Goal: Task Accomplishment & Management: Use online tool/utility

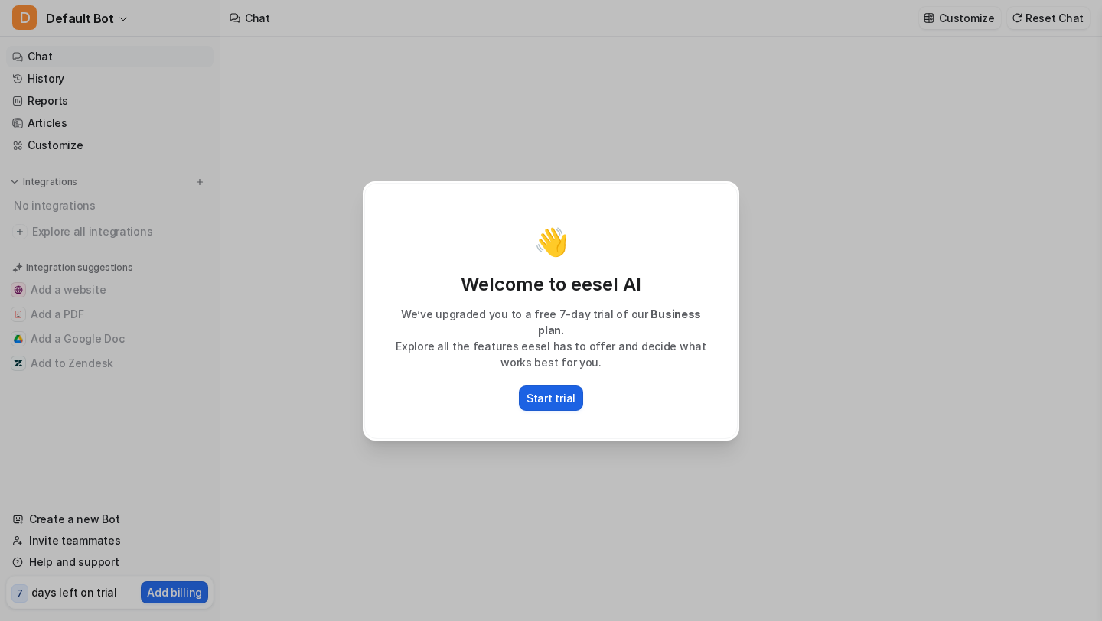
type textarea "**********"
click at [581, 453] on div "👋 Welcome to eesel AI We’ve upgraded you to a free 7-day trial of our Business …" at bounding box center [550, 310] width 401 height 621
click at [565, 386] on button "Start trial" at bounding box center [551, 398] width 64 height 25
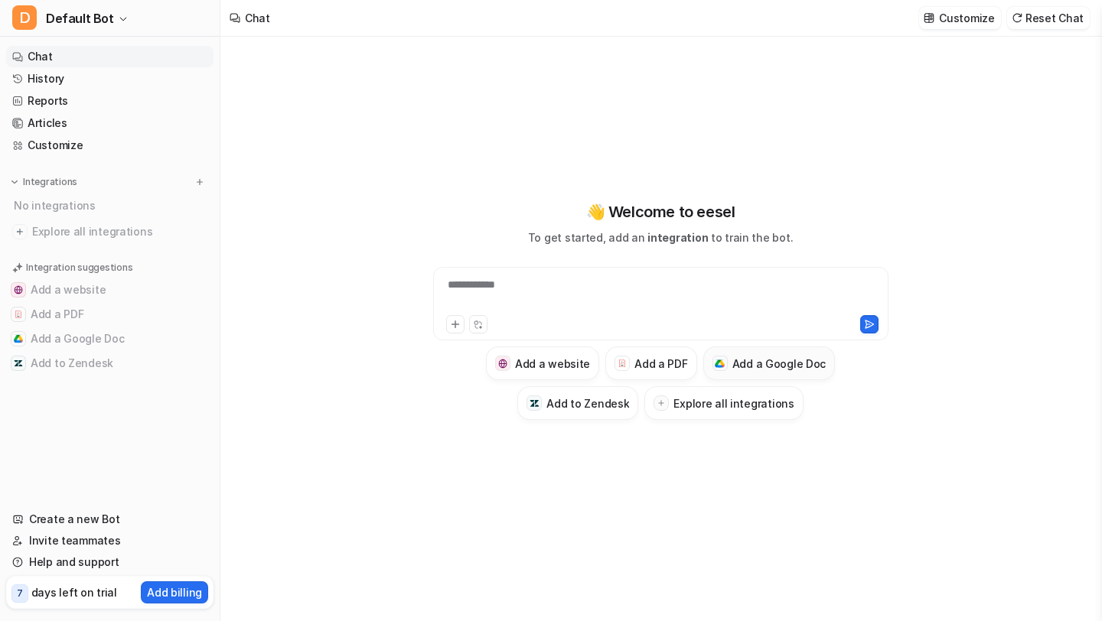
click at [738, 369] on h3 "Add a Google Doc" at bounding box center [779, 364] width 94 height 16
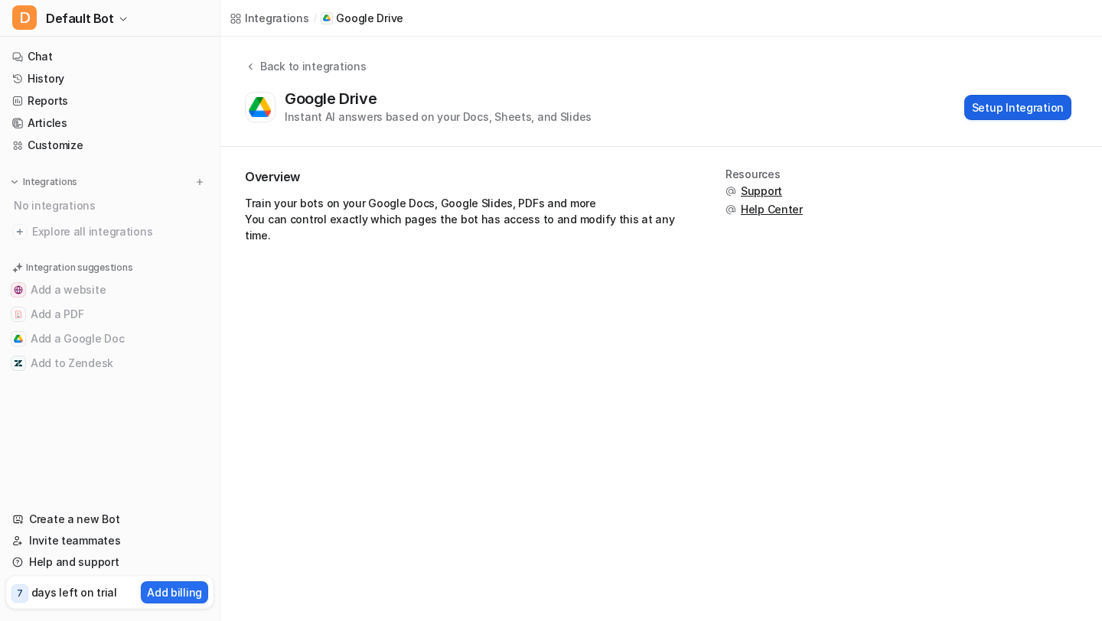
click at [1005, 114] on button "Setup Integration" at bounding box center [1017, 107] width 107 height 25
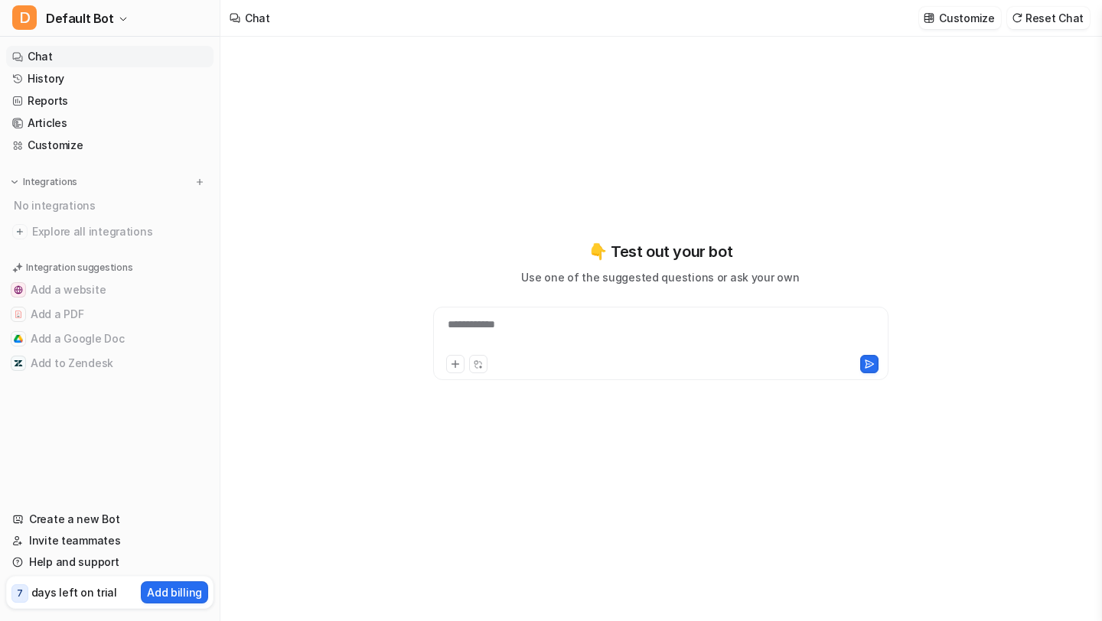
type textarea "**********"
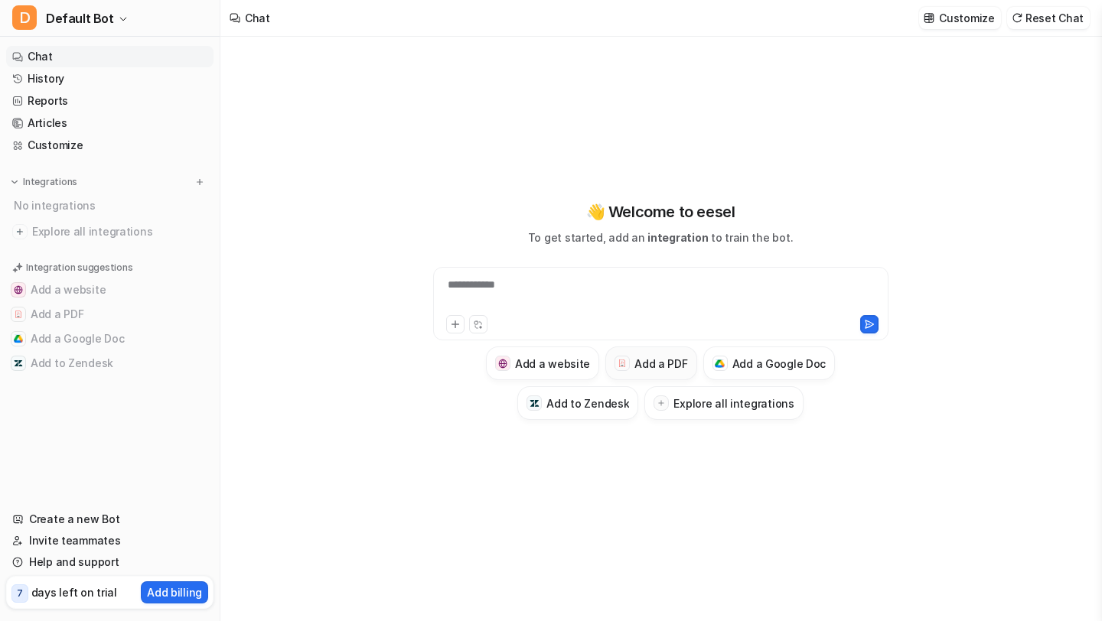
click at [659, 368] on h3 "Add a PDF" at bounding box center [660, 364] width 53 height 16
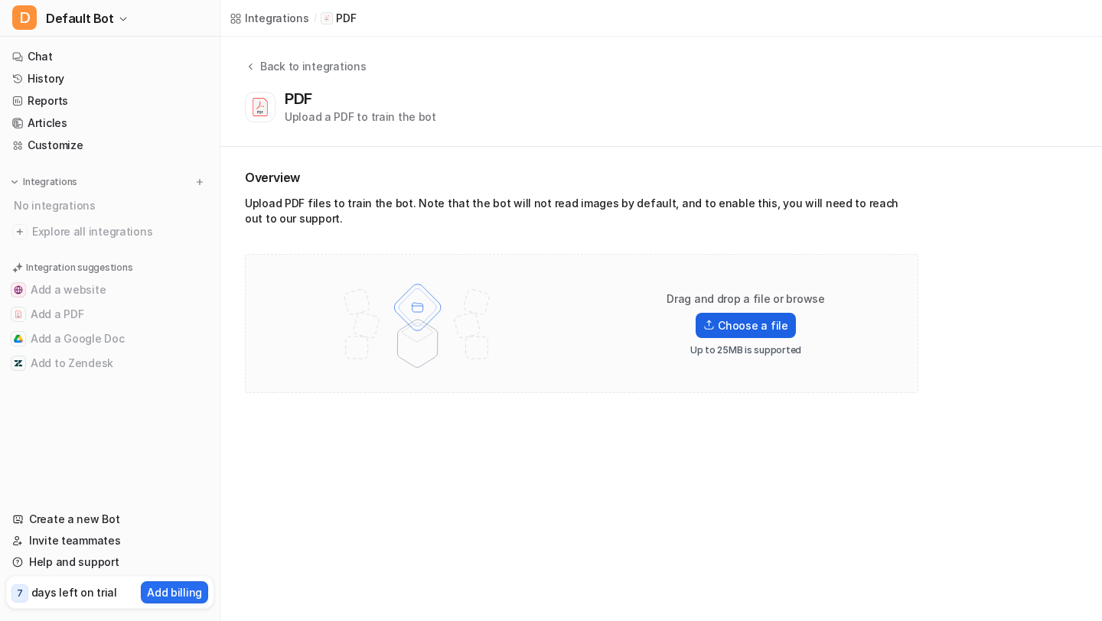
click at [751, 324] on label "Choose a file" at bounding box center [744, 325] width 99 height 25
click at [0, 0] on input "Choose a file" at bounding box center [0, 0] width 0 height 0
click at [414, 121] on div "Upload a PDF to train the bot" at bounding box center [360, 117] width 151 height 16
click at [253, 69] on icon at bounding box center [250, 65] width 11 height 11
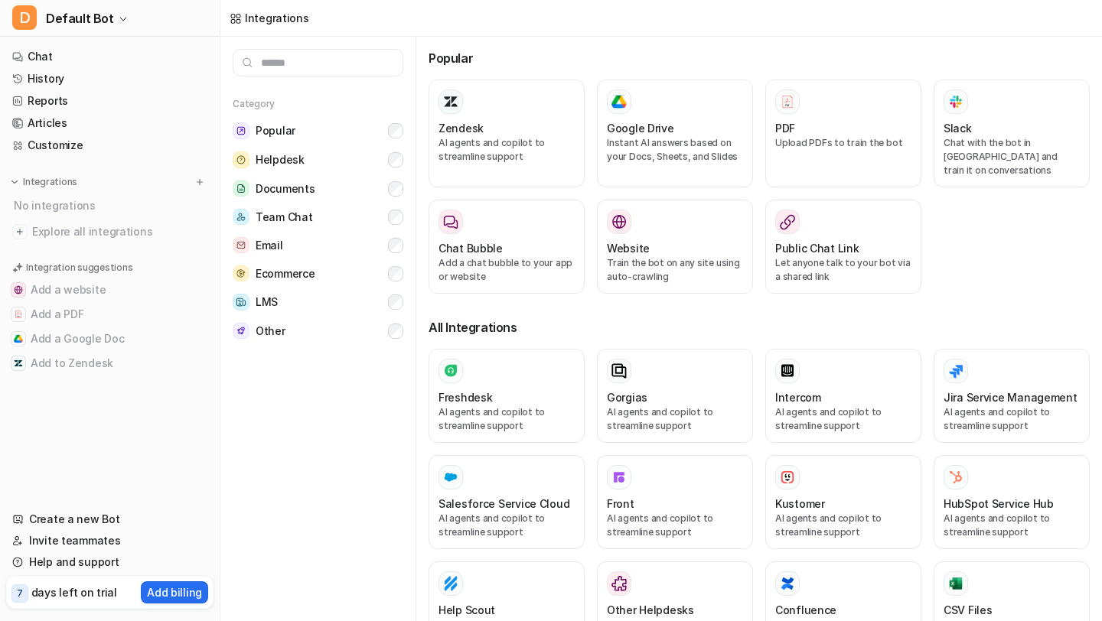
click at [309, 62] on input "text" at bounding box center [318, 63] width 171 height 28
click at [658, 158] on p "Instant AI answers based on your Docs, Sheets, and Slides" at bounding box center [675, 150] width 136 height 28
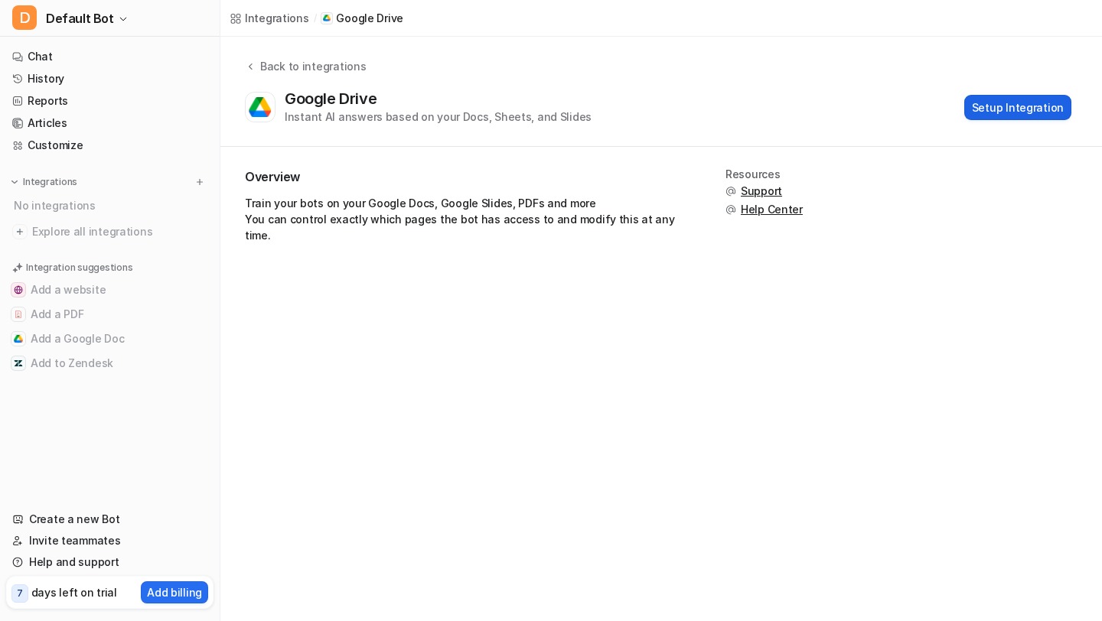
click at [1021, 108] on button "Setup Integration" at bounding box center [1017, 107] width 107 height 25
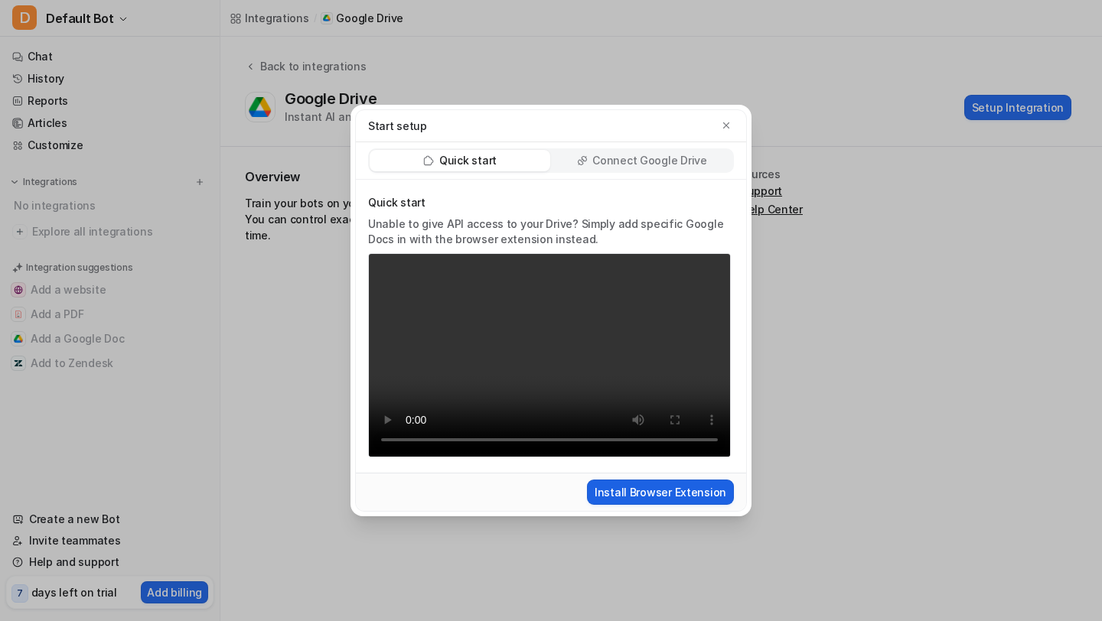
click at [670, 500] on button "Install Browser Extension" at bounding box center [660, 492] width 147 height 25
click at [899, 283] on div "Start setup Quick start Connect Google Drive Quick start Unable to give API acc…" at bounding box center [551, 310] width 1102 height 621
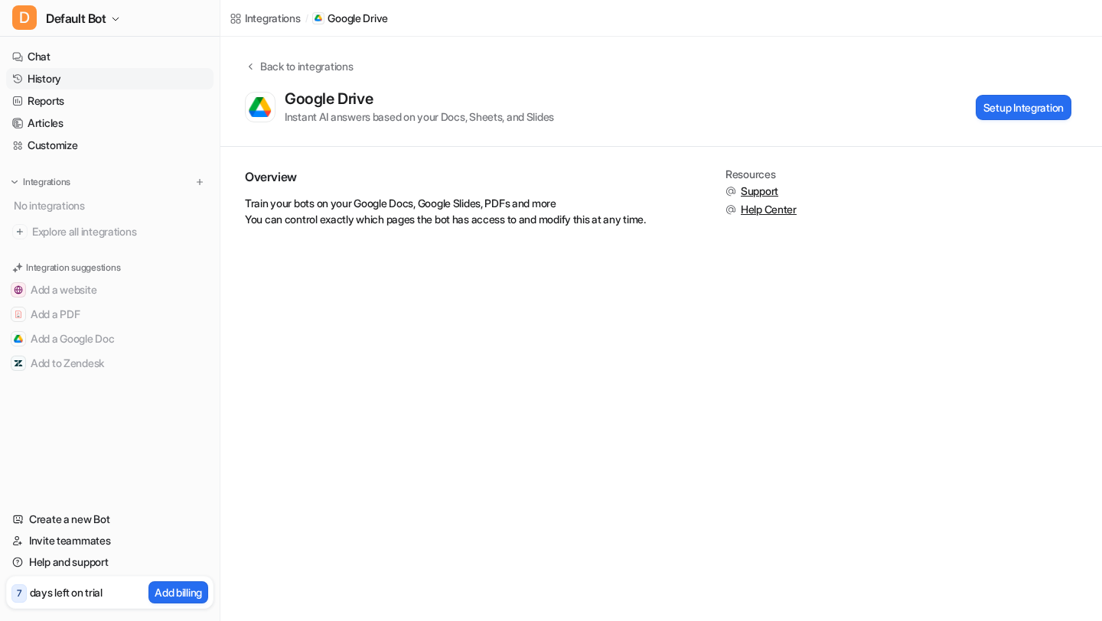
click at [107, 70] on link "History" at bounding box center [109, 78] width 207 height 21
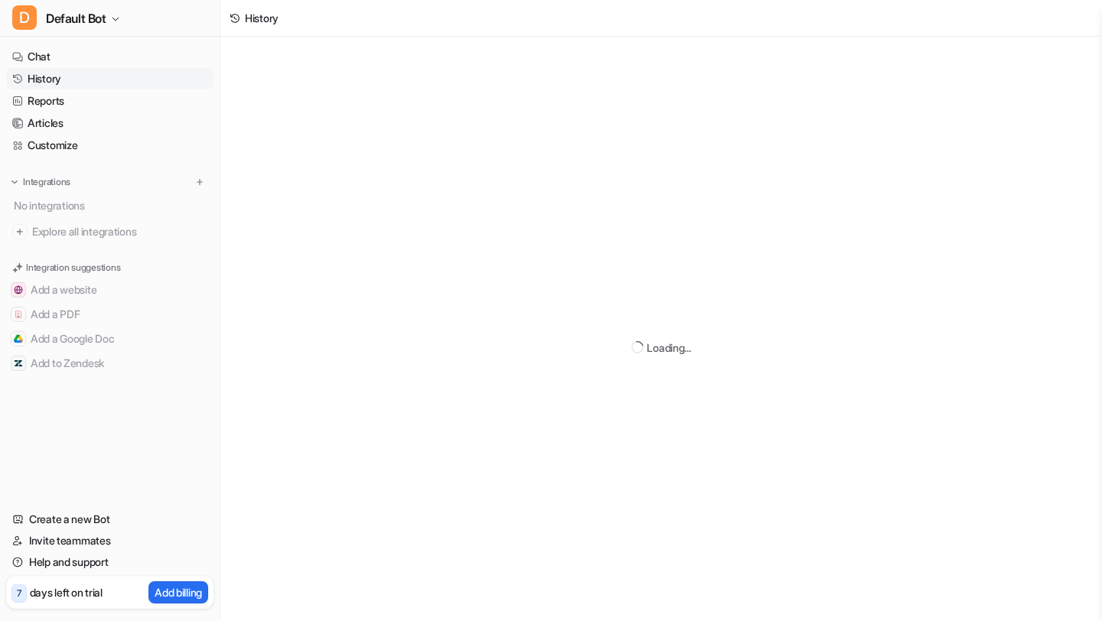
click at [107, 70] on link "History" at bounding box center [109, 78] width 207 height 21
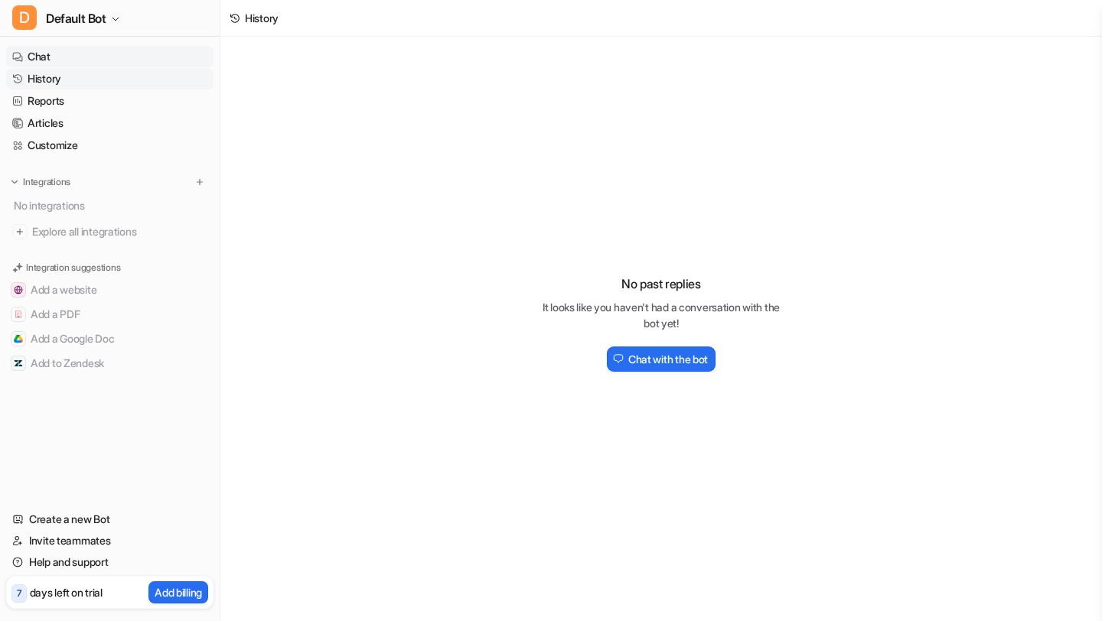
click at [103, 54] on link "Chat" at bounding box center [109, 56] width 207 height 21
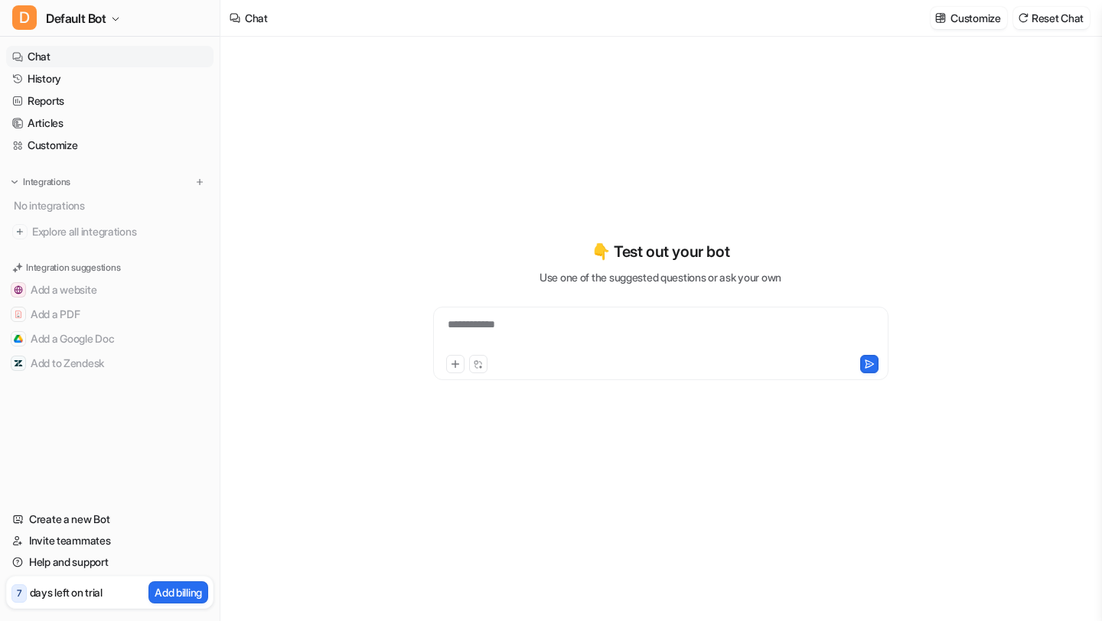
type textarea "**********"
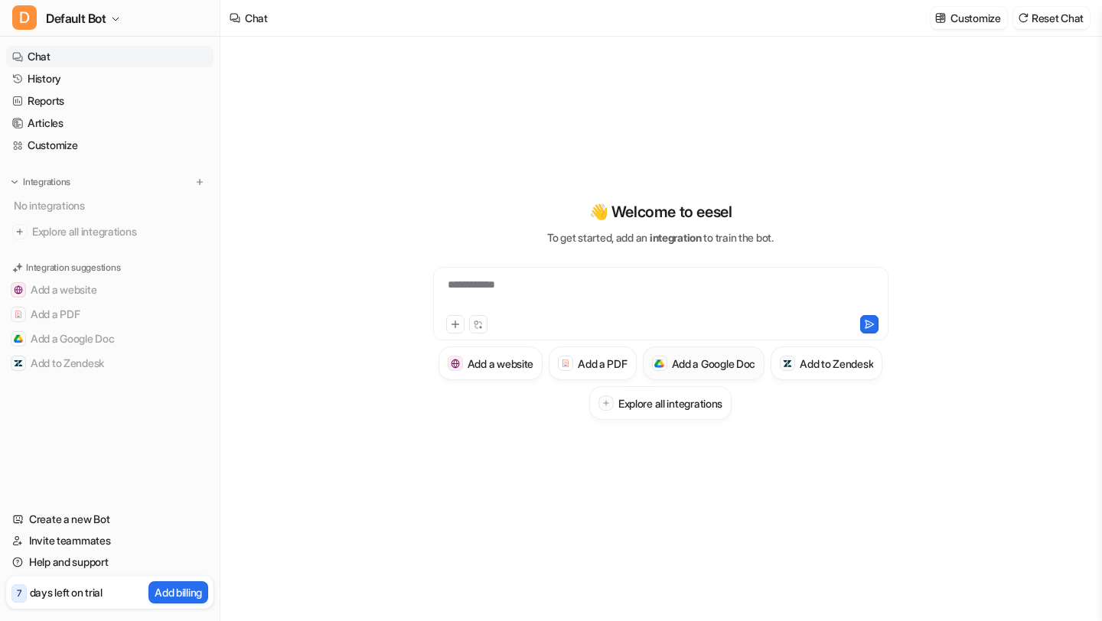
click at [756, 369] on h3 "Add a Google Doc" at bounding box center [714, 364] width 84 height 16
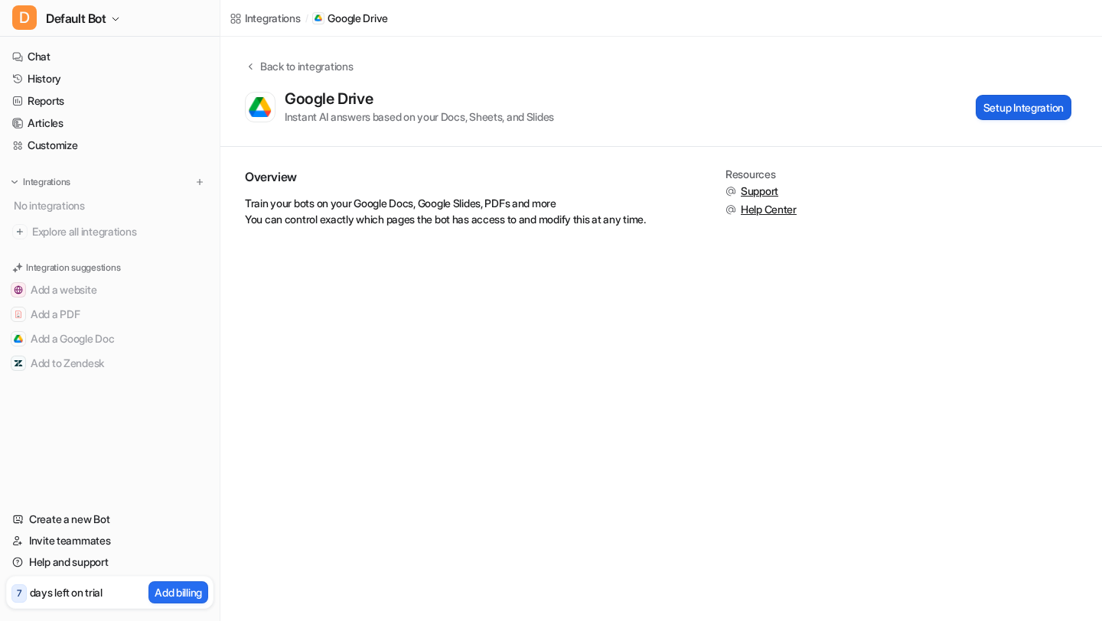
click at [995, 113] on button "Setup Integration" at bounding box center [1023, 107] width 96 height 25
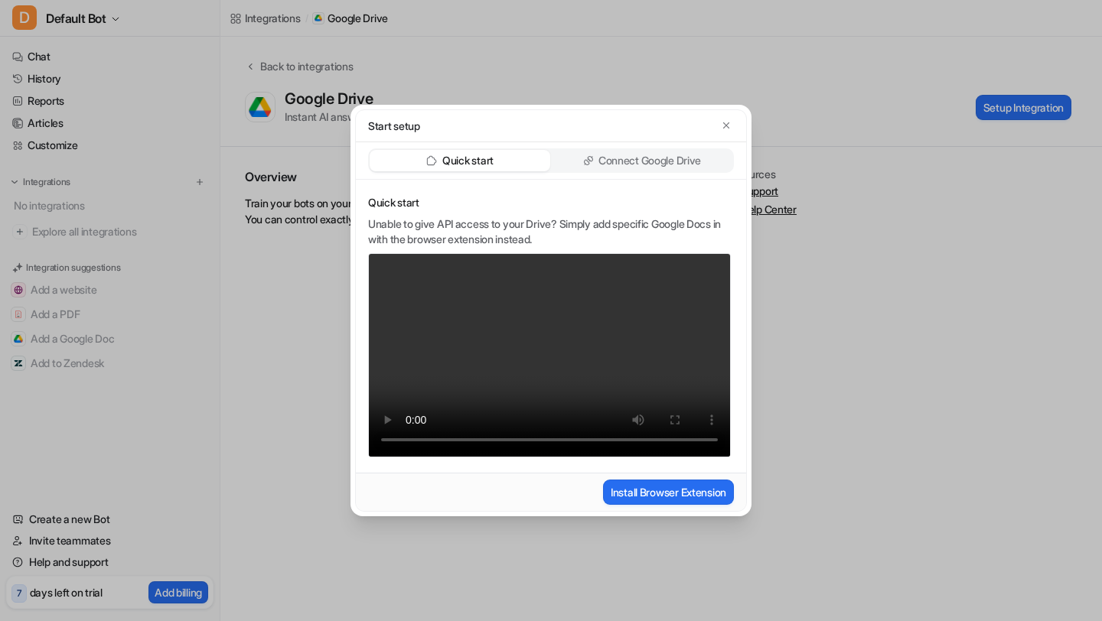
click at [653, 164] on p "Connect Google Drive" at bounding box center [649, 160] width 103 height 15
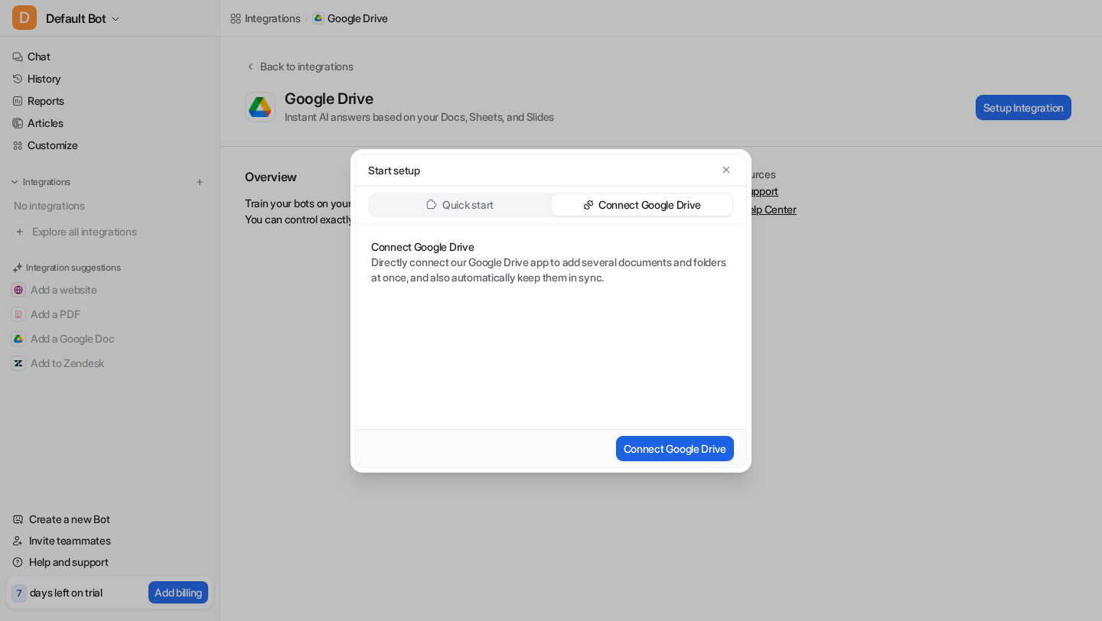
click at [690, 453] on button "Connect Google Drive" at bounding box center [675, 448] width 118 height 25
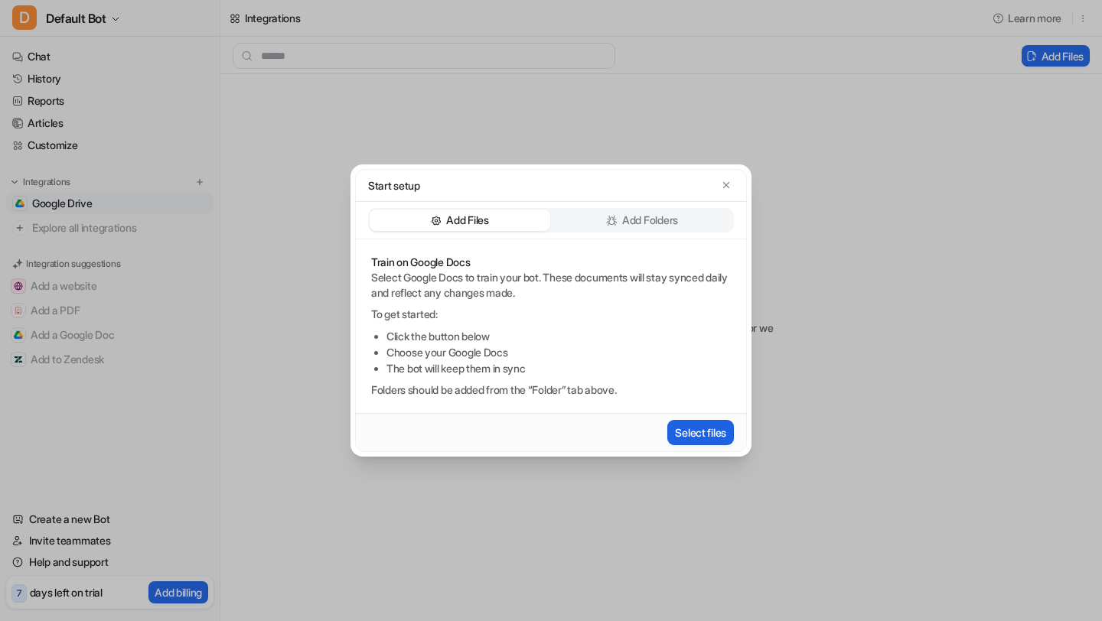
click at [704, 438] on button "Select files" at bounding box center [700, 432] width 67 height 25
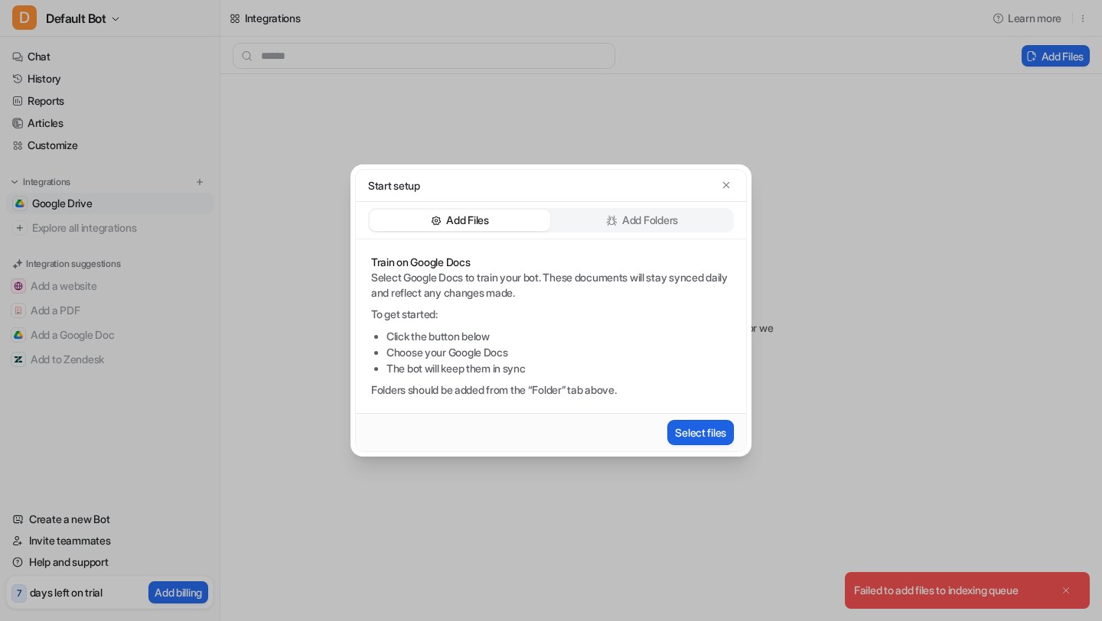
click at [708, 437] on button "Select files" at bounding box center [700, 432] width 67 height 25
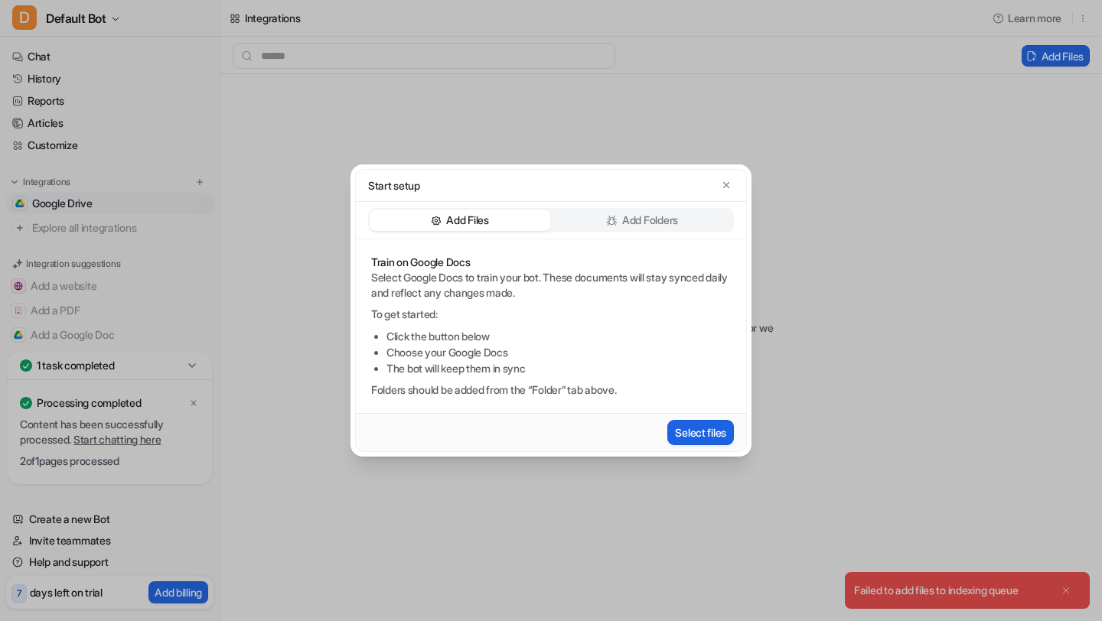
click at [690, 431] on button "Select files" at bounding box center [700, 432] width 67 height 25
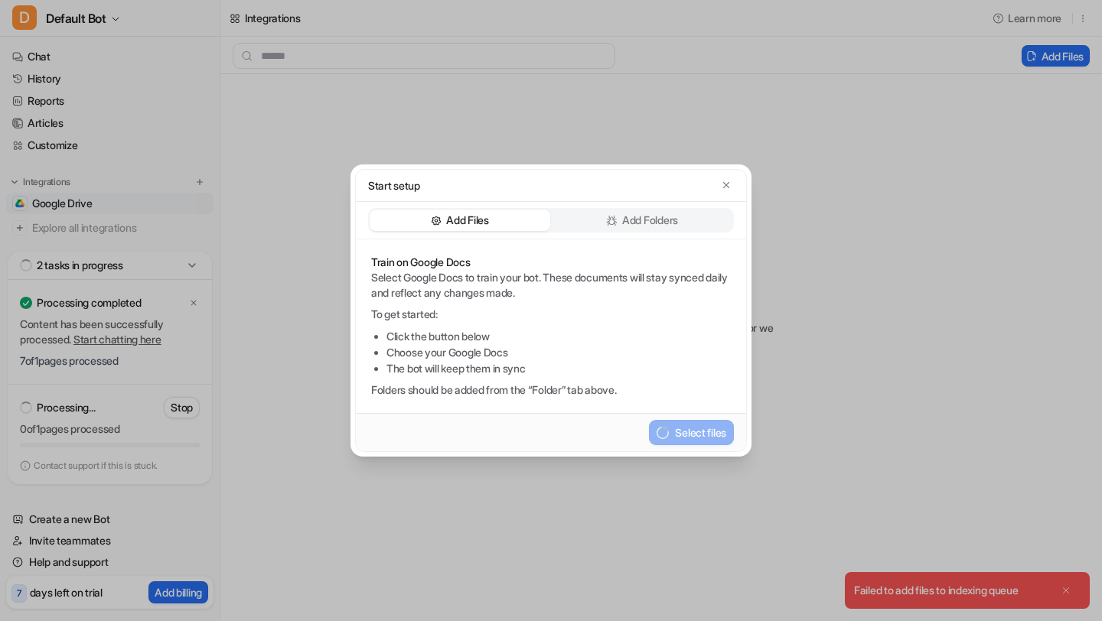
click at [731, 174] on div "Start setup" at bounding box center [551, 186] width 390 height 32
click at [728, 181] on icon "button" at bounding box center [726, 185] width 11 height 11
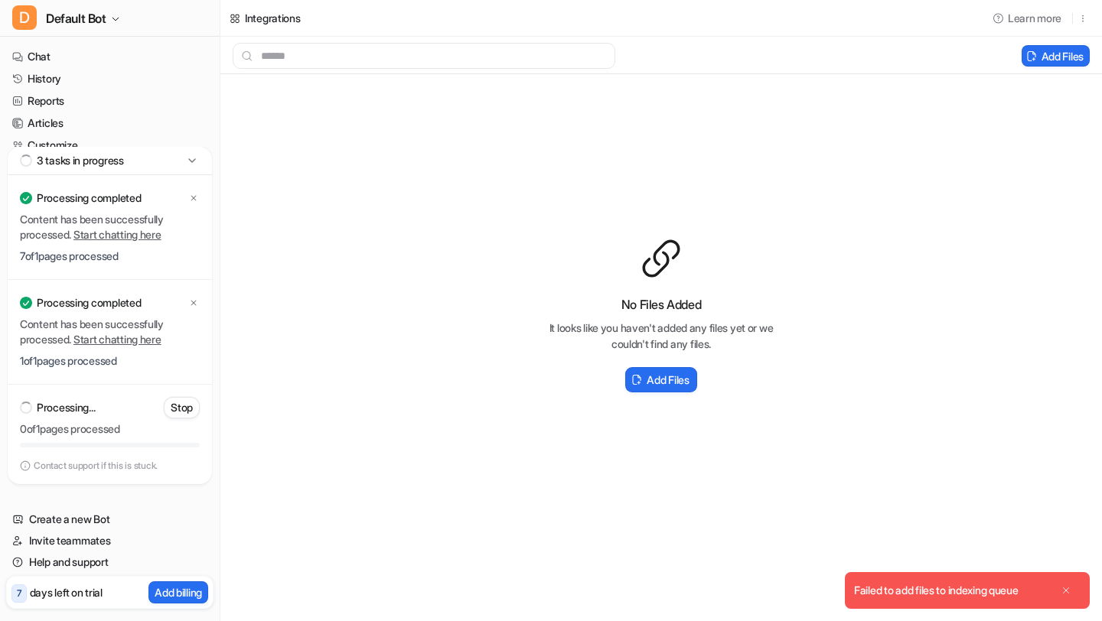
click at [1075, 589] on button "Close" at bounding box center [1068, 590] width 24 height 24
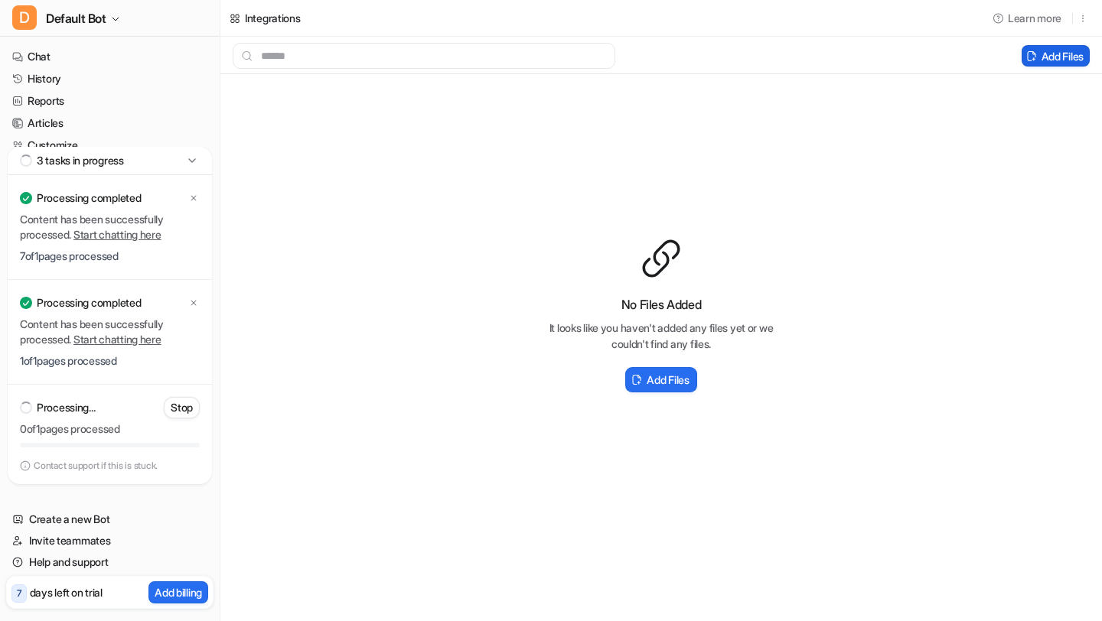
click at [1030, 64] on button "Add Files" at bounding box center [1055, 55] width 68 height 21
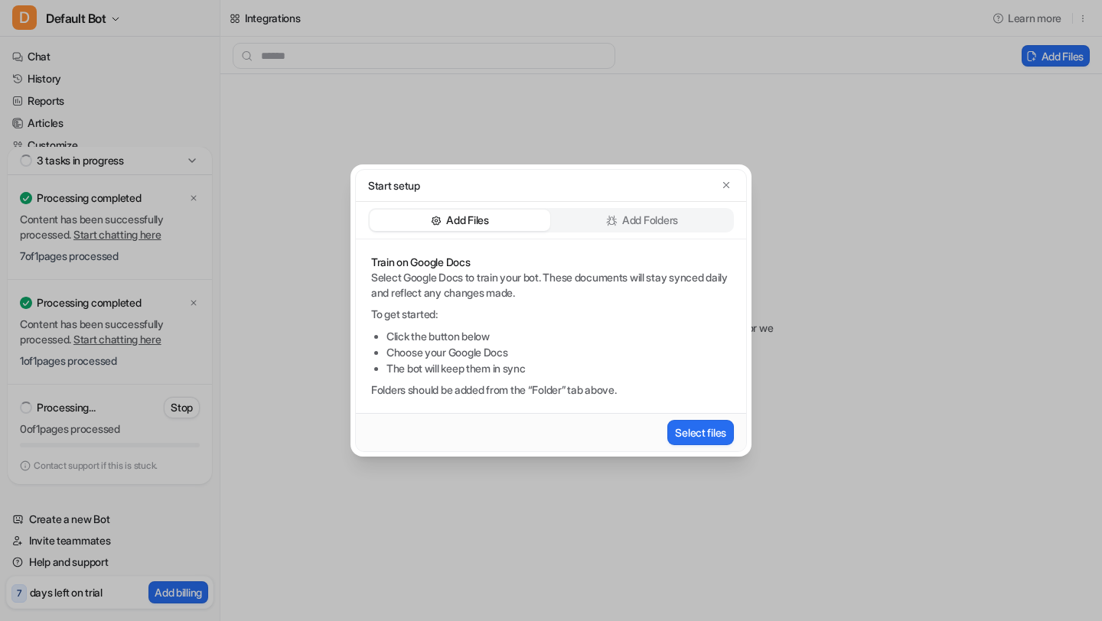
click at [622, 221] on p "Add Folders" at bounding box center [650, 220] width 56 height 15
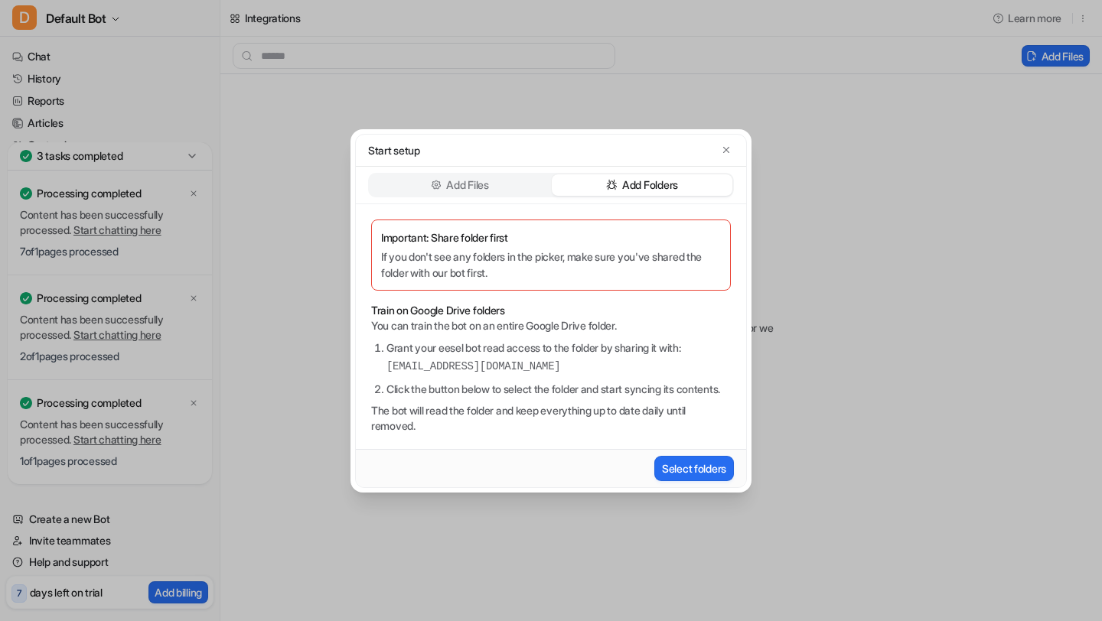
click at [480, 180] on p "Add Files" at bounding box center [467, 184] width 42 height 15
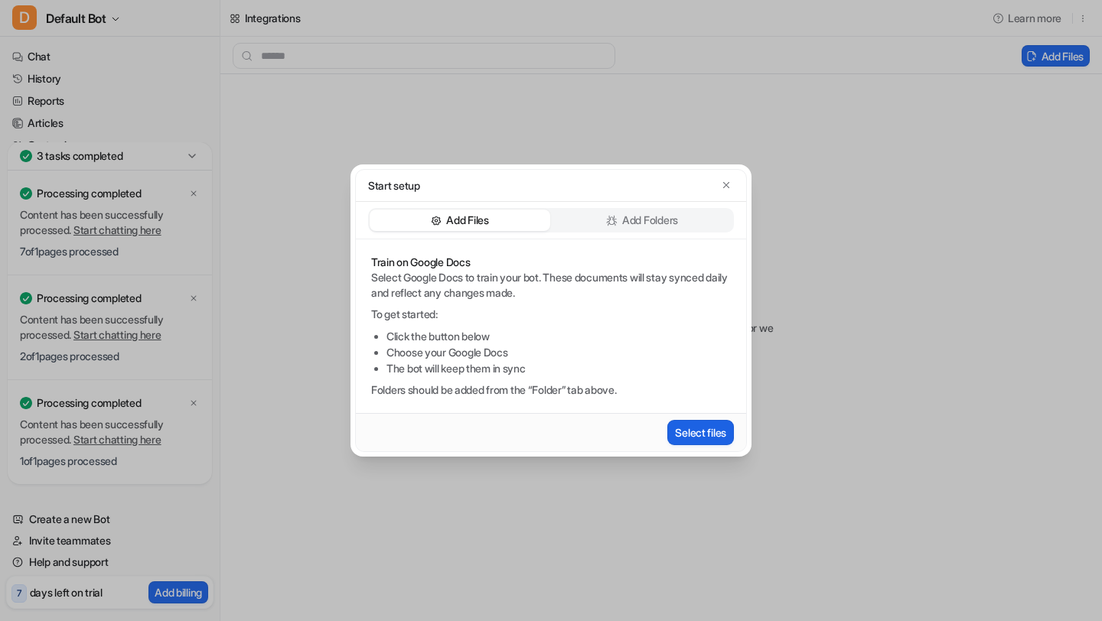
click at [693, 432] on button "Select files" at bounding box center [700, 432] width 67 height 25
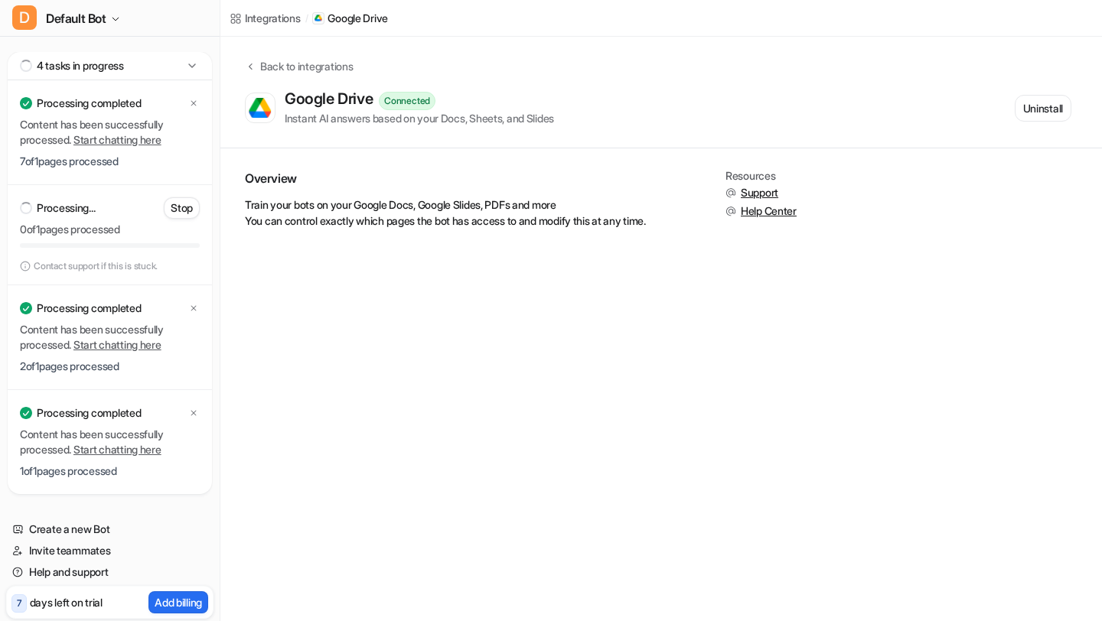
click at [196, 69] on icon at bounding box center [191, 65] width 15 height 15
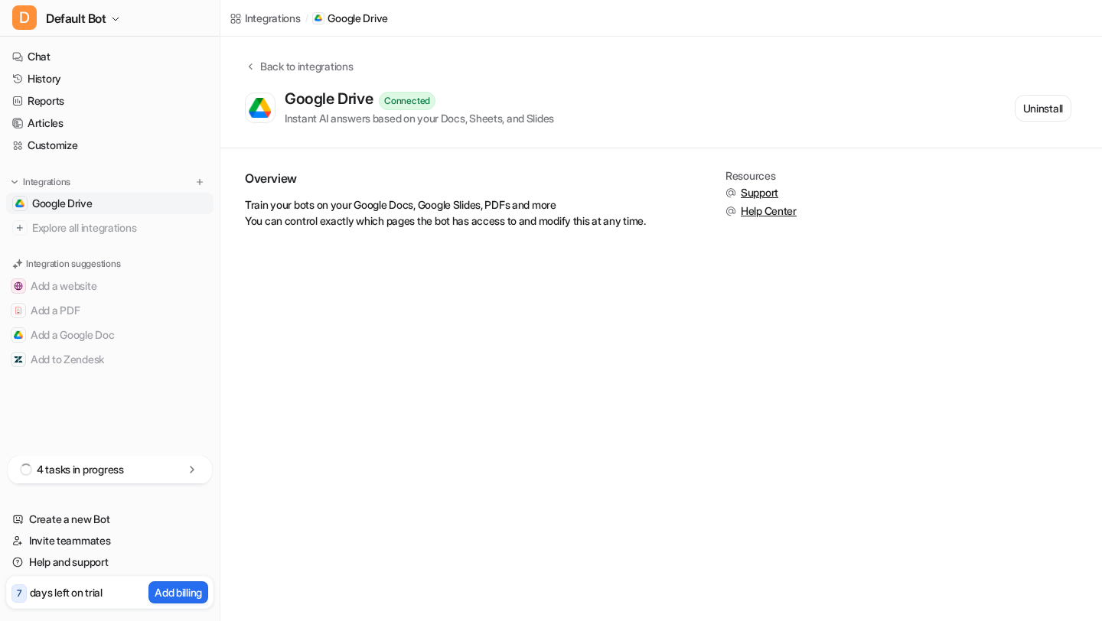
click at [197, 469] on icon at bounding box center [191, 469] width 15 height 15
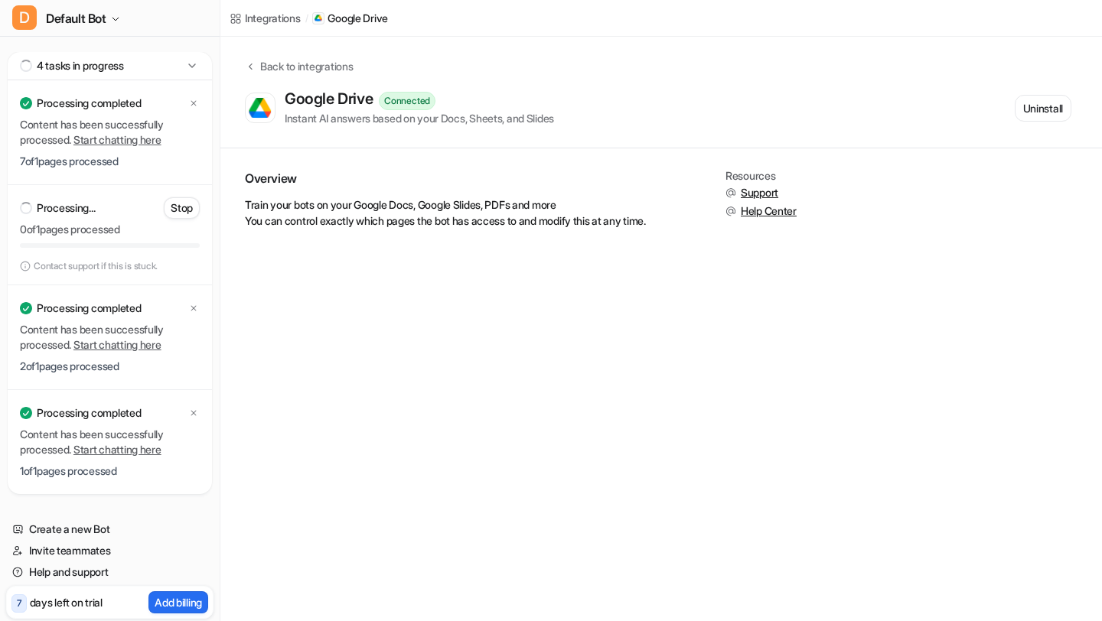
click at [134, 348] on link "Start chatting here" at bounding box center [117, 344] width 88 height 13
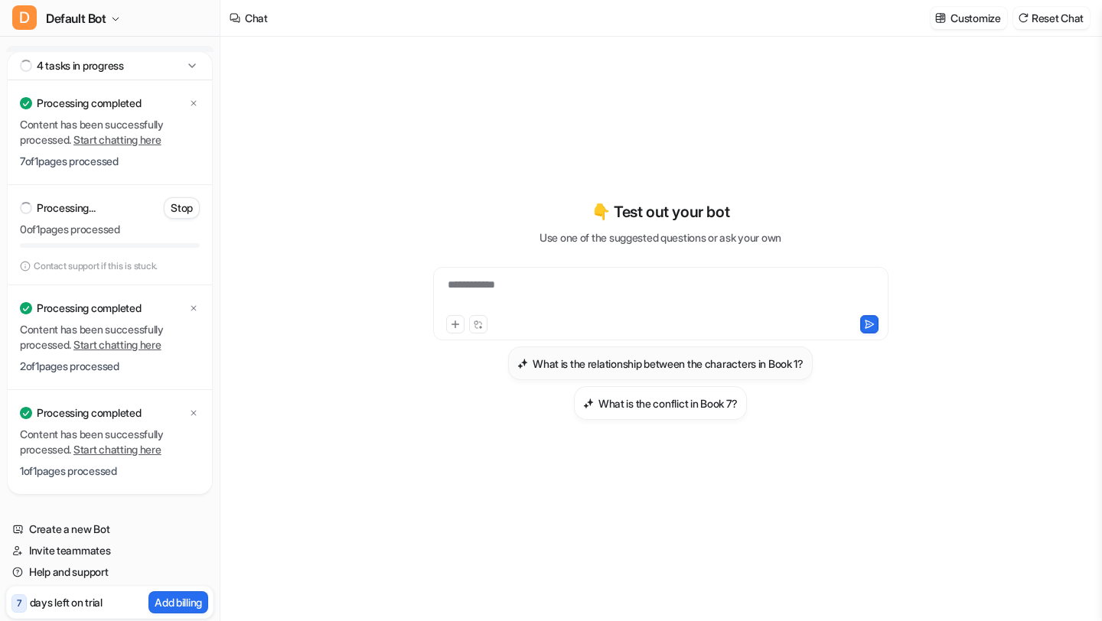
click at [740, 368] on h3 "What is the relationship between the characters in Book 1?" at bounding box center [667, 364] width 271 height 16
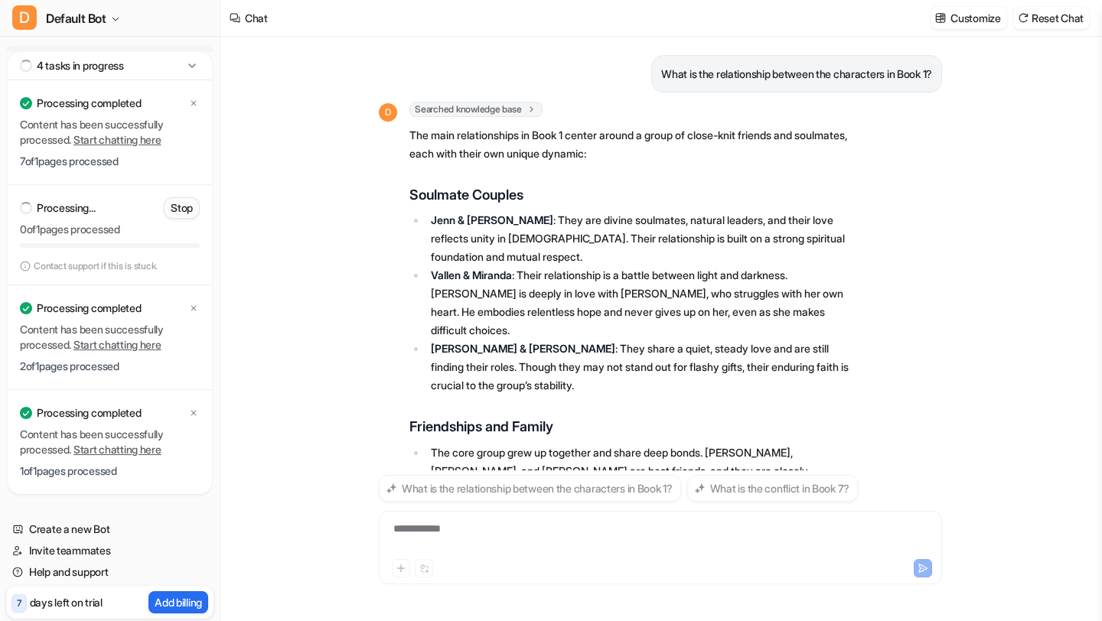
click at [188, 210] on p "Stop" at bounding box center [182, 207] width 22 height 15
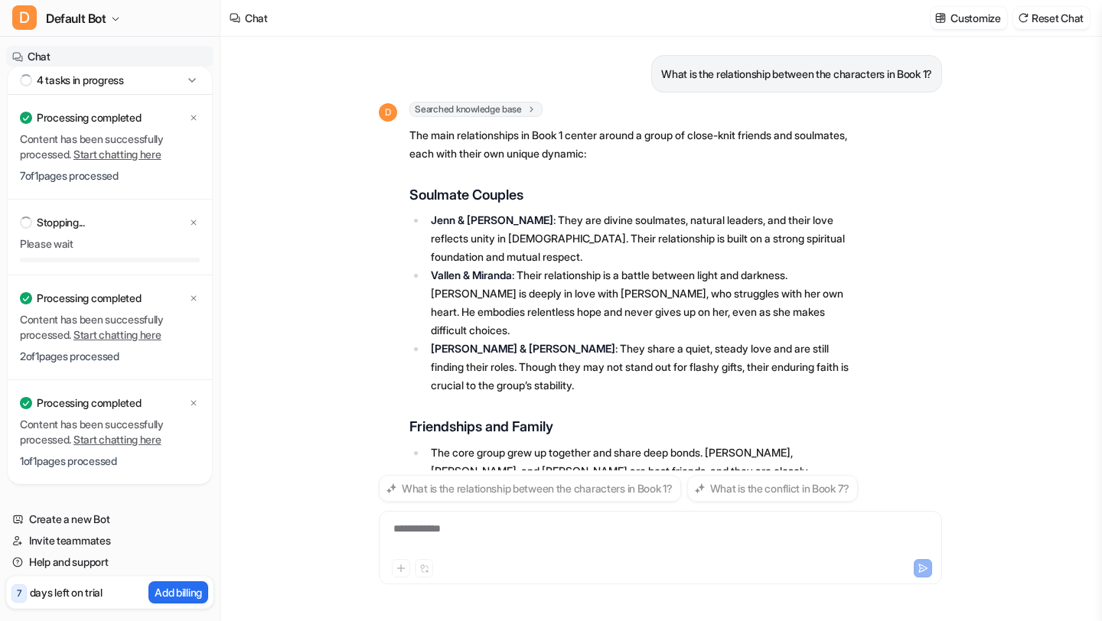
click at [192, 78] on icon at bounding box center [191, 80] width 15 height 15
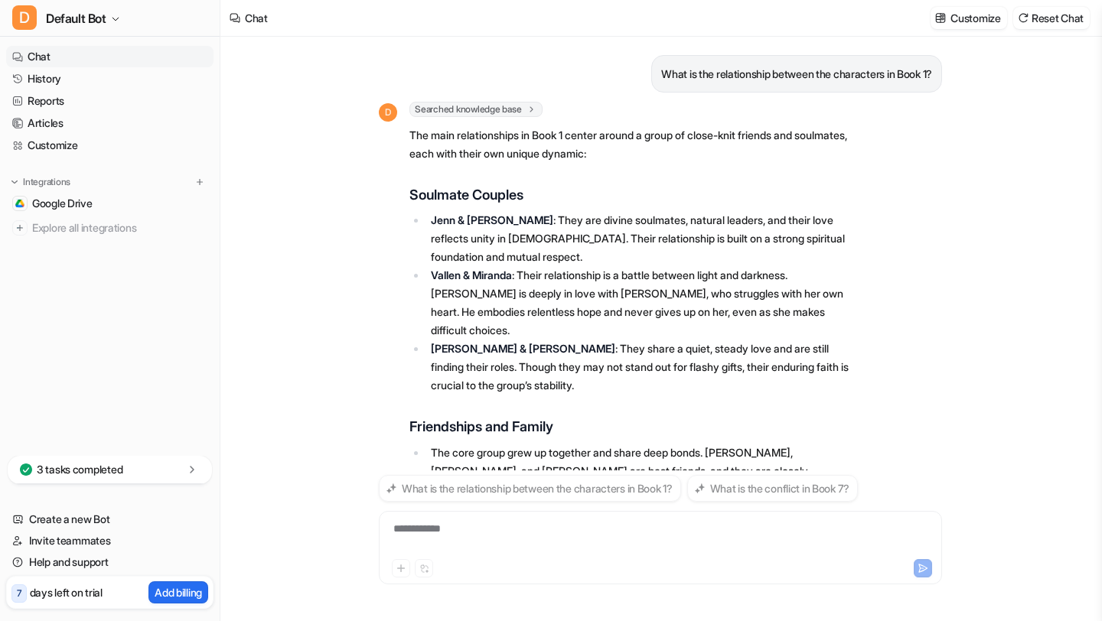
click at [196, 470] on icon at bounding box center [191, 469] width 15 height 15
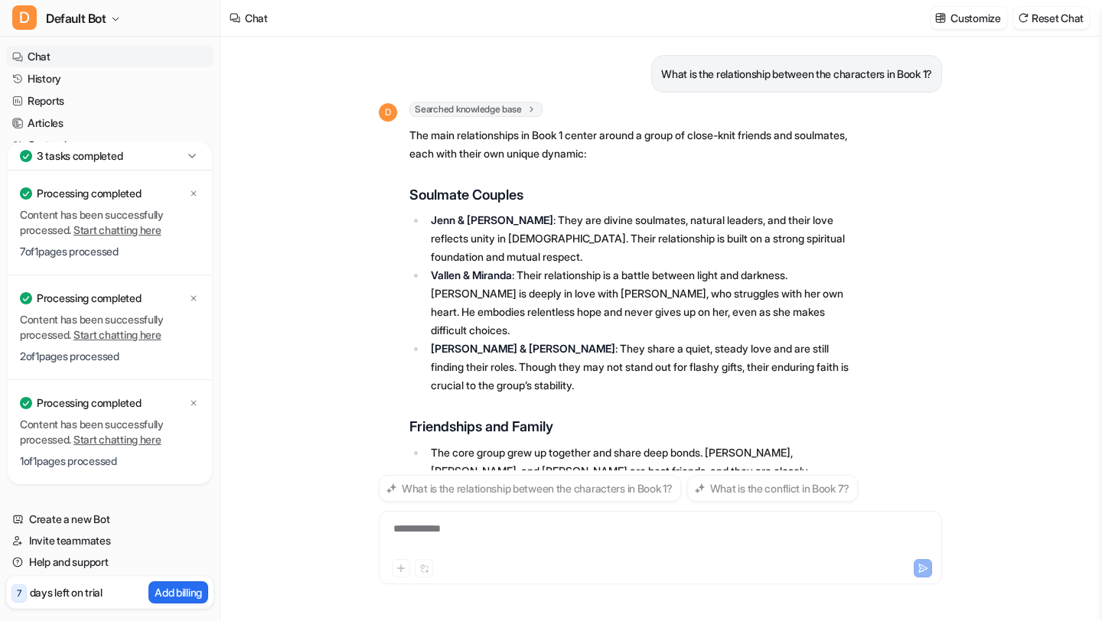
click at [138, 336] on link "Start chatting here" at bounding box center [117, 334] width 88 height 13
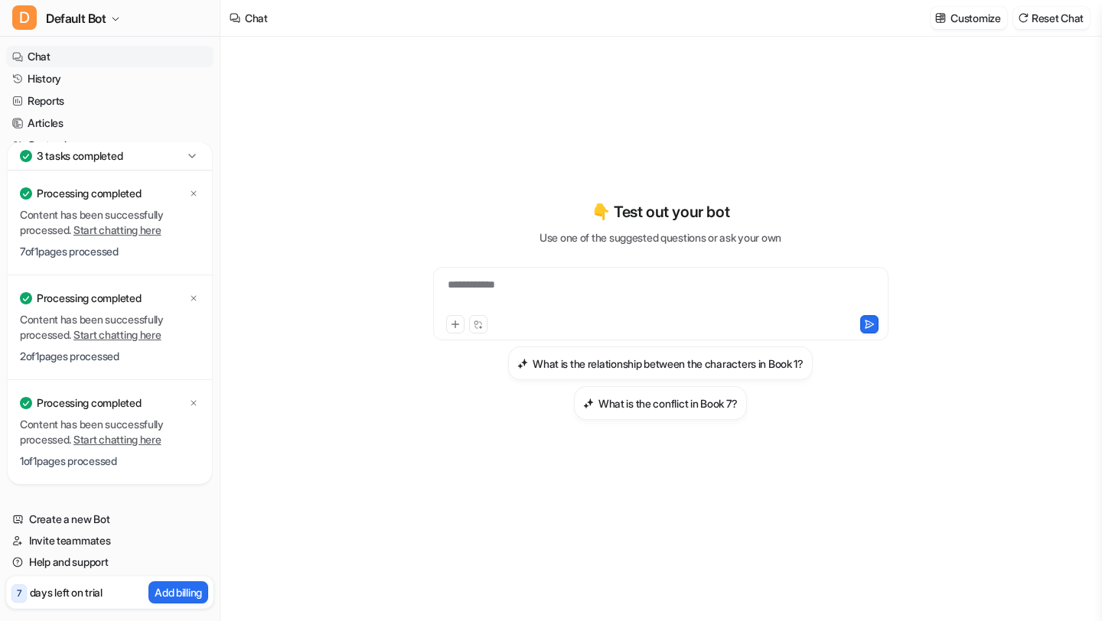
click at [142, 336] on link "Start chatting here" at bounding box center [117, 334] width 88 height 13
click at [190, 294] on icon at bounding box center [193, 298] width 9 height 9
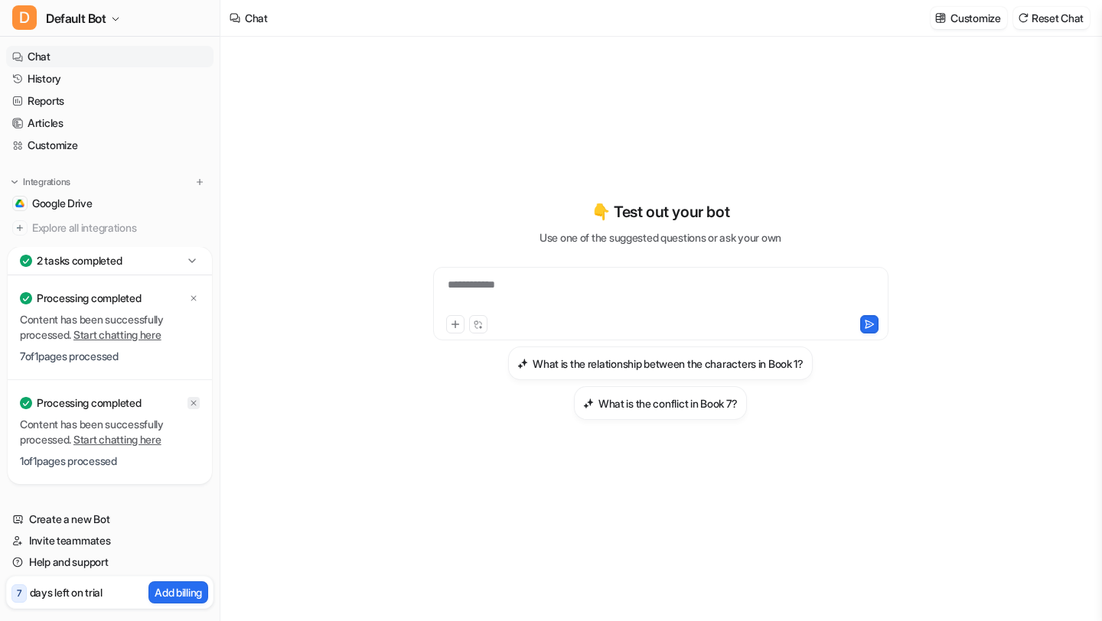
click at [199, 407] on div at bounding box center [193, 403] width 12 height 12
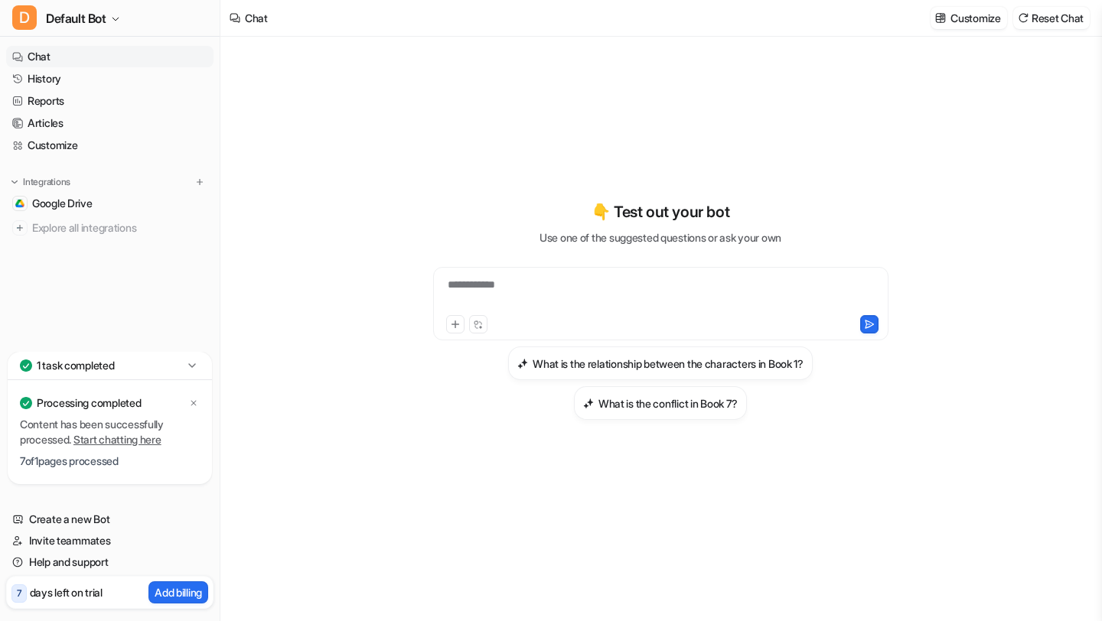
click at [187, 366] on icon at bounding box center [191, 365] width 15 height 15
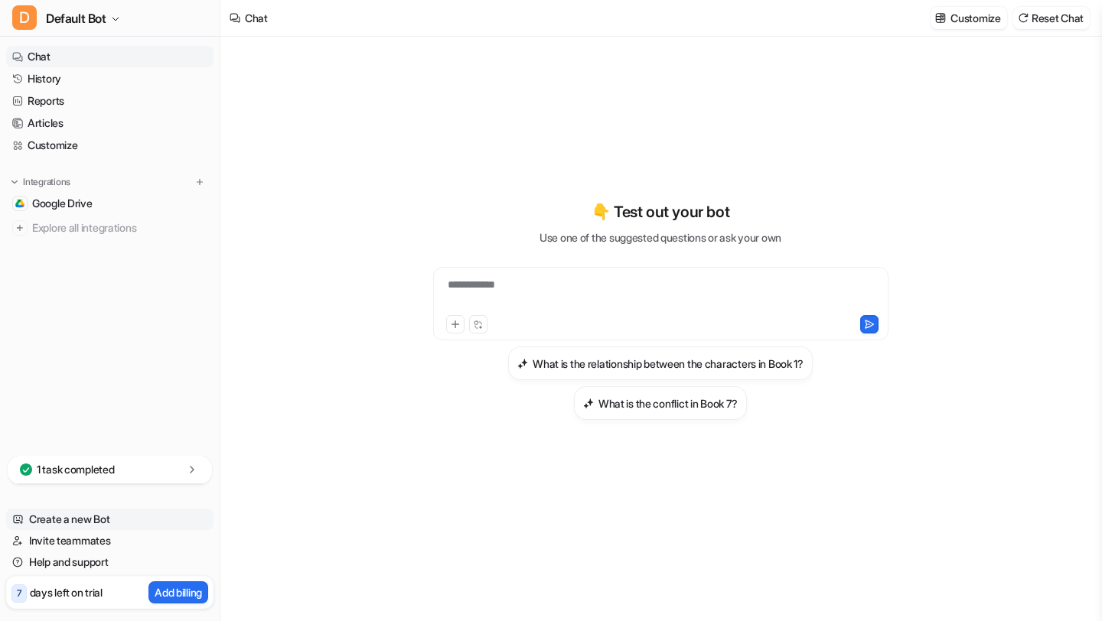
click at [116, 524] on link "Create a new Bot" at bounding box center [109, 519] width 207 height 21
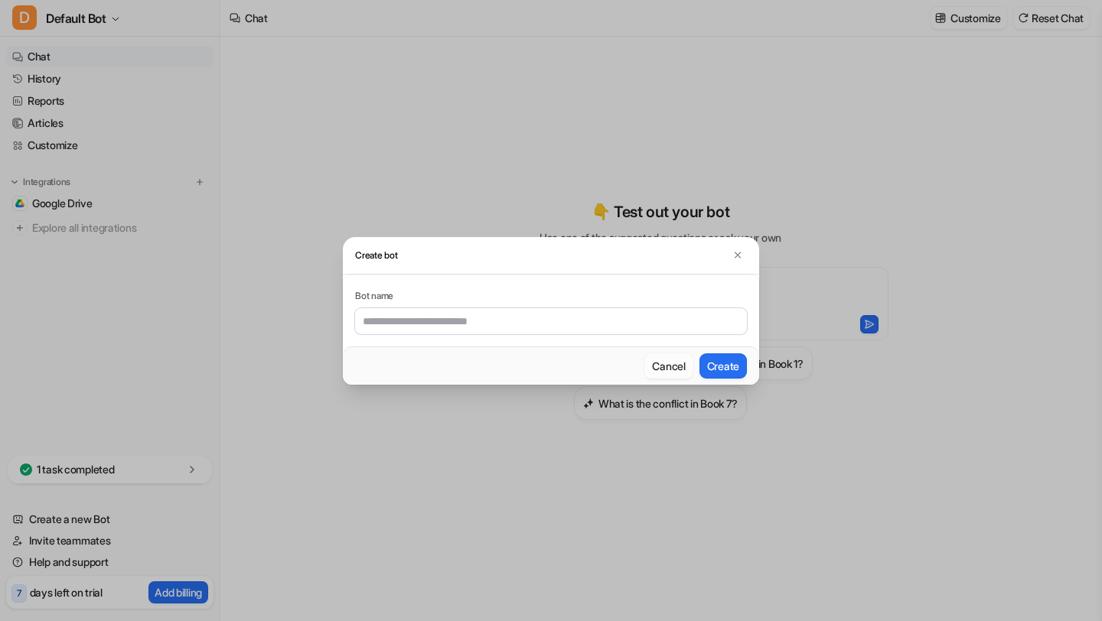
click at [677, 365] on button "Cancel" at bounding box center [668, 365] width 48 height 25
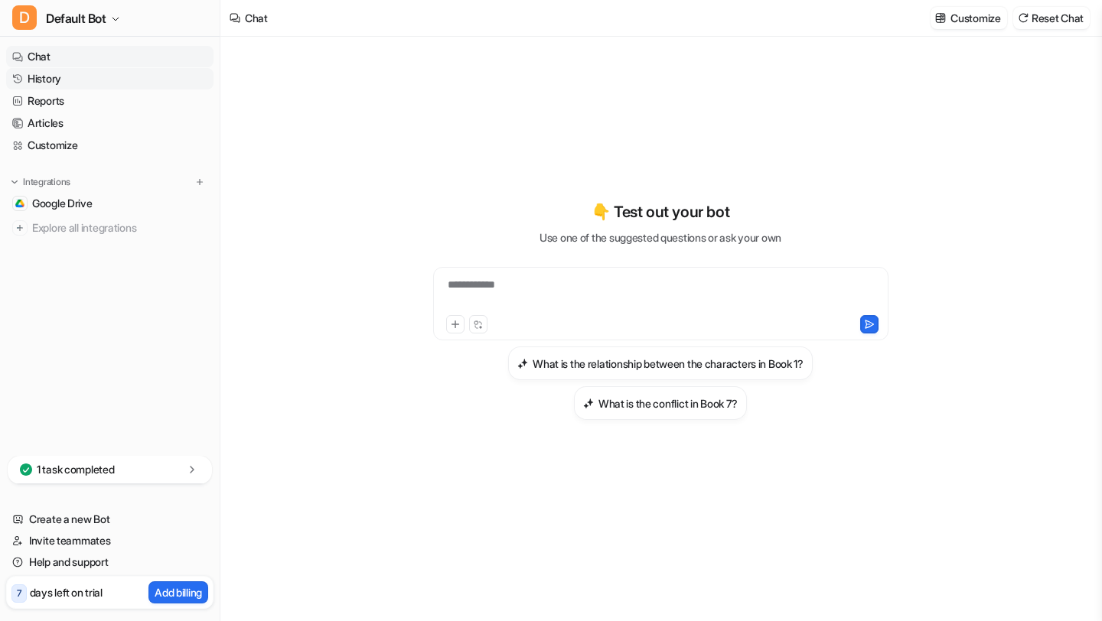
click at [93, 80] on link "History" at bounding box center [109, 78] width 207 height 21
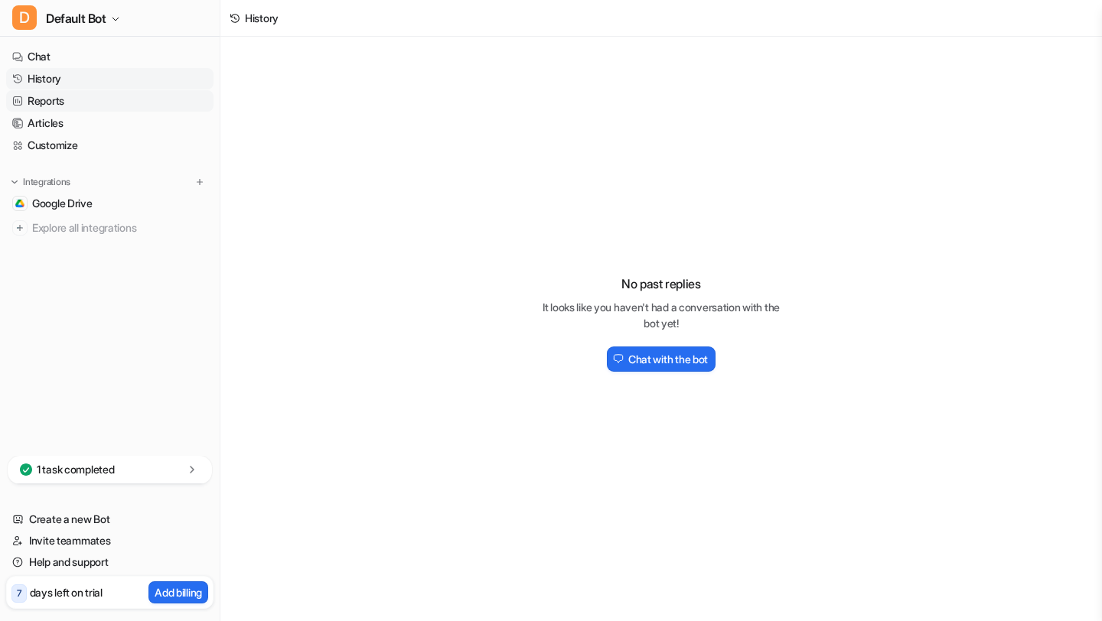
click at [81, 100] on link "Reports" at bounding box center [109, 100] width 207 height 21
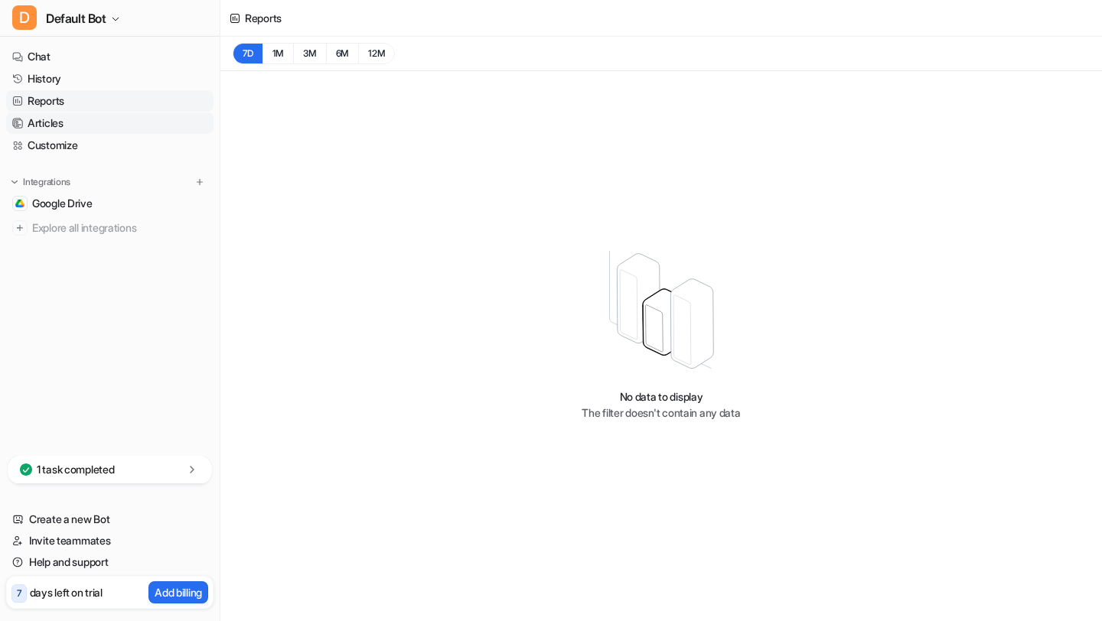
click at [80, 122] on link "Articles" at bounding box center [109, 122] width 207 height 21
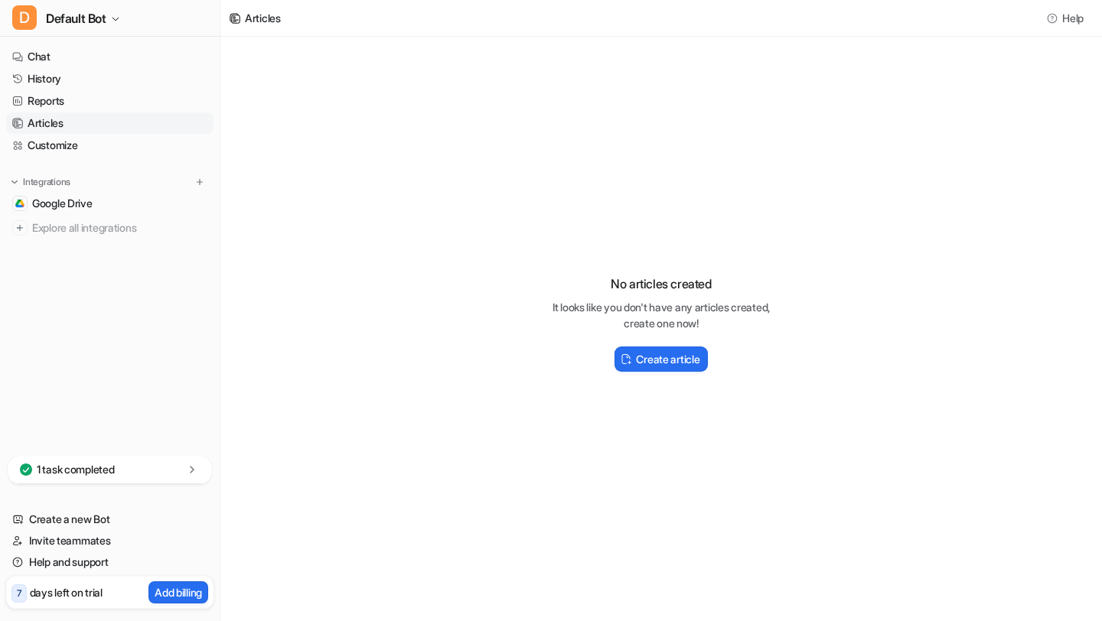
click at [74, 161] on nav "Chat History Reports Articles Customize Integrations Google Drive Explore all i…" at bounding box center [110, 248] width 220 height 416
click at [73, 151] on link "Customize" at bounding box center [109, 145] width 207 height 21
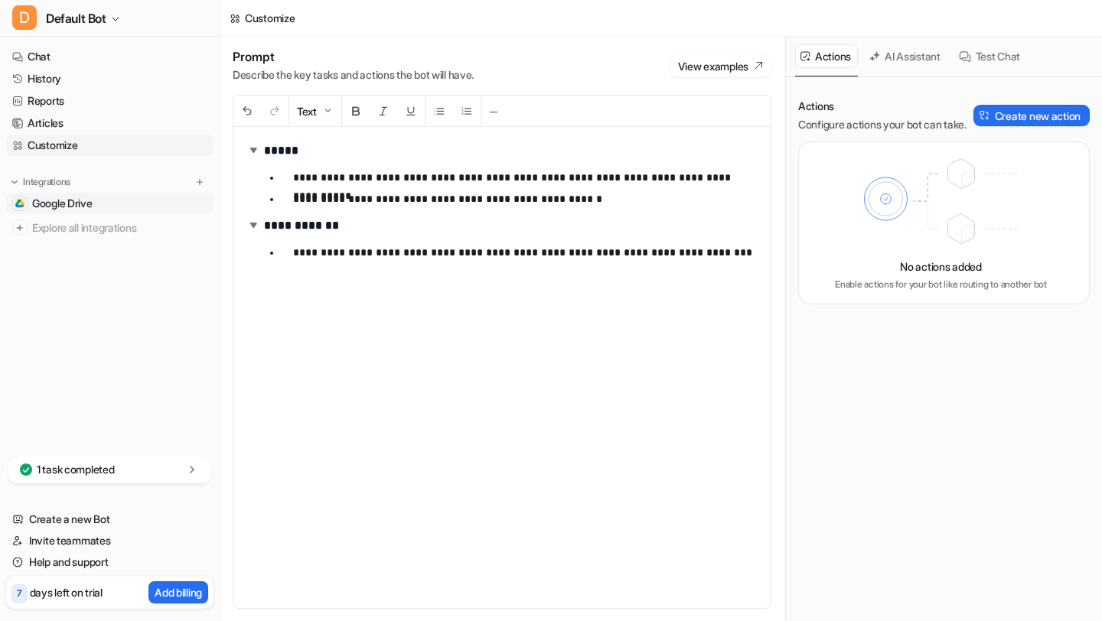
click at [91, 200] on span "Google Drive" at bounding box center [62, 203] width 60 height 15
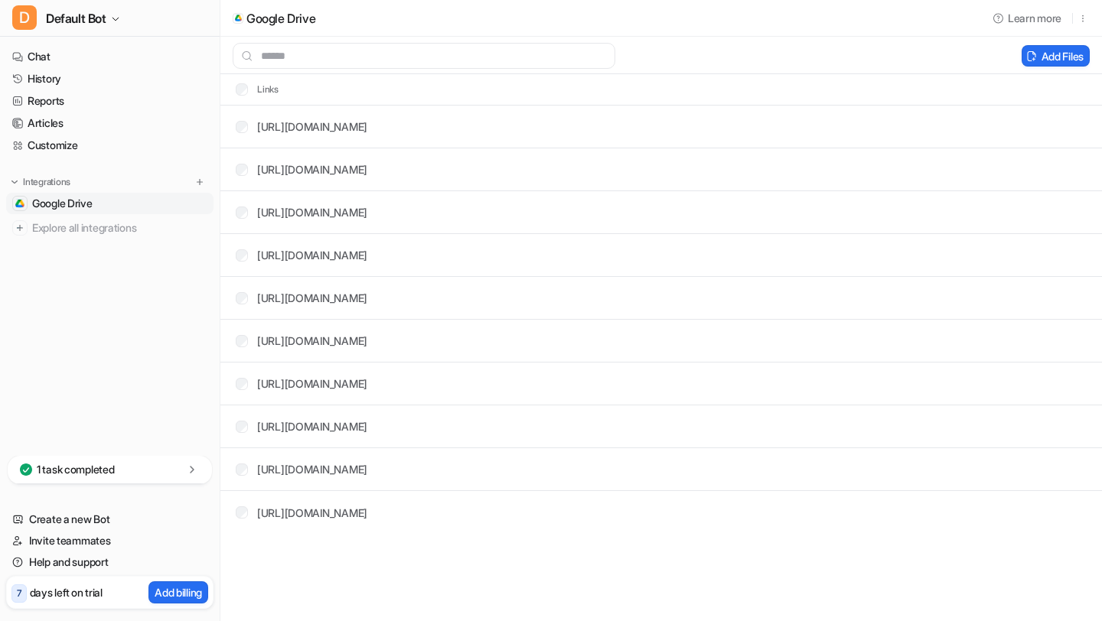
click at [109, 205] on link "Google Drive" at bounding box center [109, 203] width 207 height 21
click at [247, 473] on div "[URL][DOMAIN_NAME]" at bounding box center [302, 469] width 132 height 16
click at [246, 460] on td "[URL][DOMAIN_NAME]" at bounding box center [295, 469] width 145 height 28
click at [247, 305] on div "[URL][DOMAIN_NAME]" at bounding box center [302, 298] width 132 height 16
click at [241, 268] on td "[URL][DOMAIN_NAME]" at bounding box center [295, 255] width 145 height 28
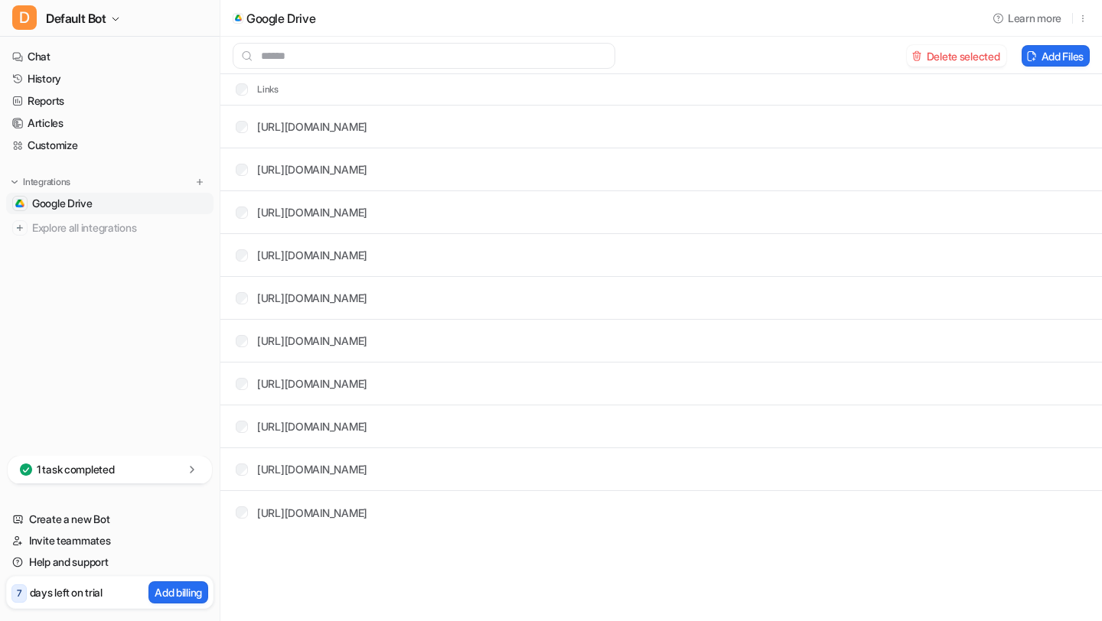
click at [242, 204] on div "[URL][DOMAIN_NAME]" at bounding box center [302, 212] width 132 height 16
click at [239, 206] on div "[URL][DOMAIN_NAME]" at bounding box center [302, 212] width 132 height 16
click at [1037, 59] on button "Add Files" at bounding box center [1055, 55] width 68 height 21
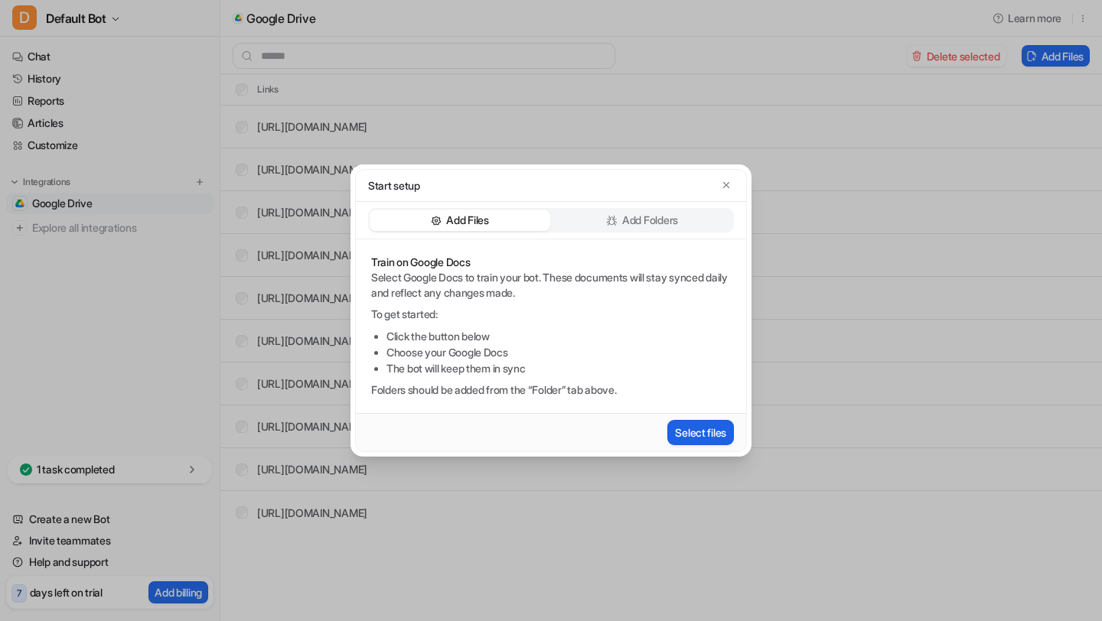
click at [700, 440] on button "Select files" at bounding box center [700, 432] width 67 height 25
